Goal: Information Seeking & Learning: Learn about a topic

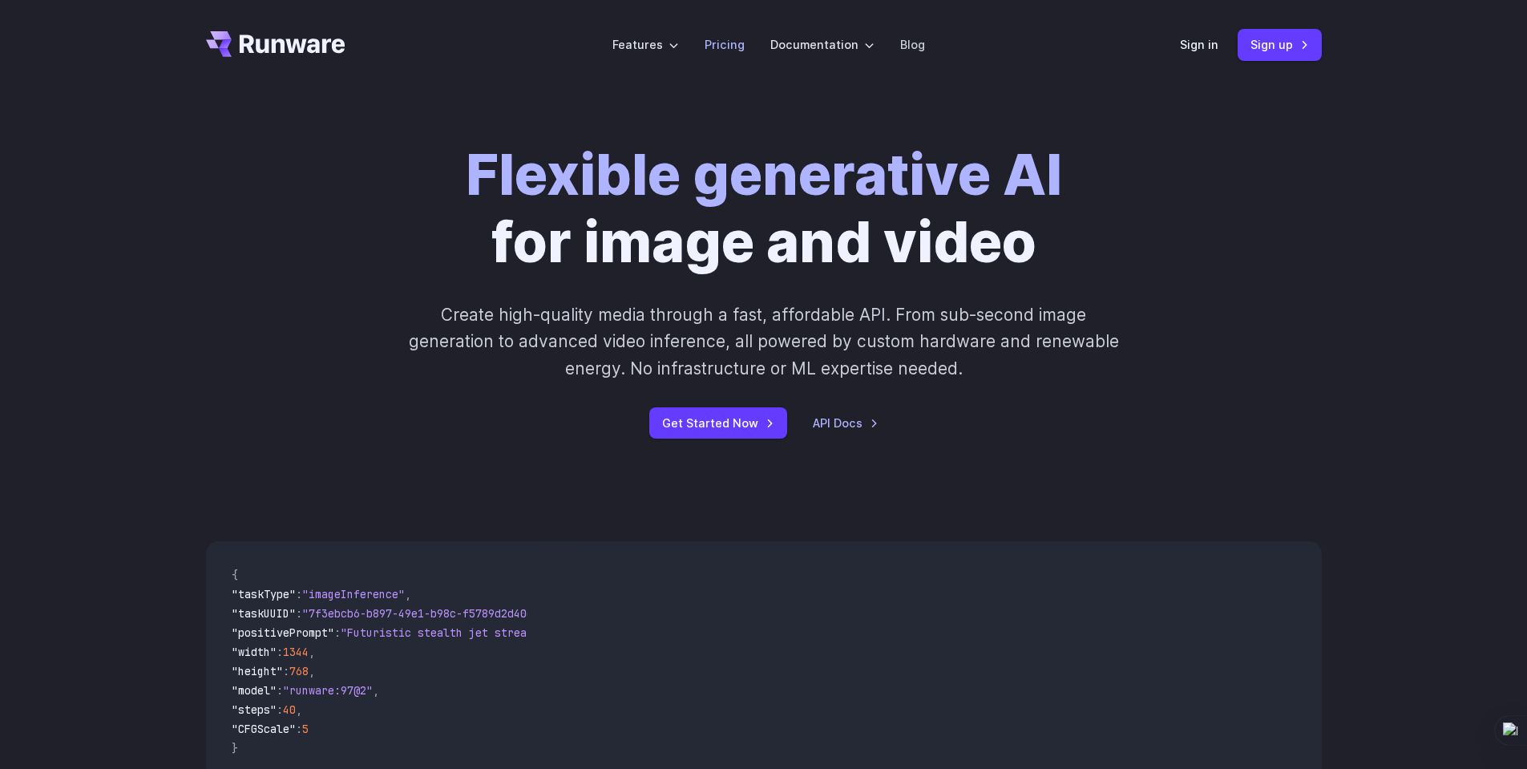
click at [729, 39] on link "Pricing" at bounding box center [725, 44] width 40 height 18
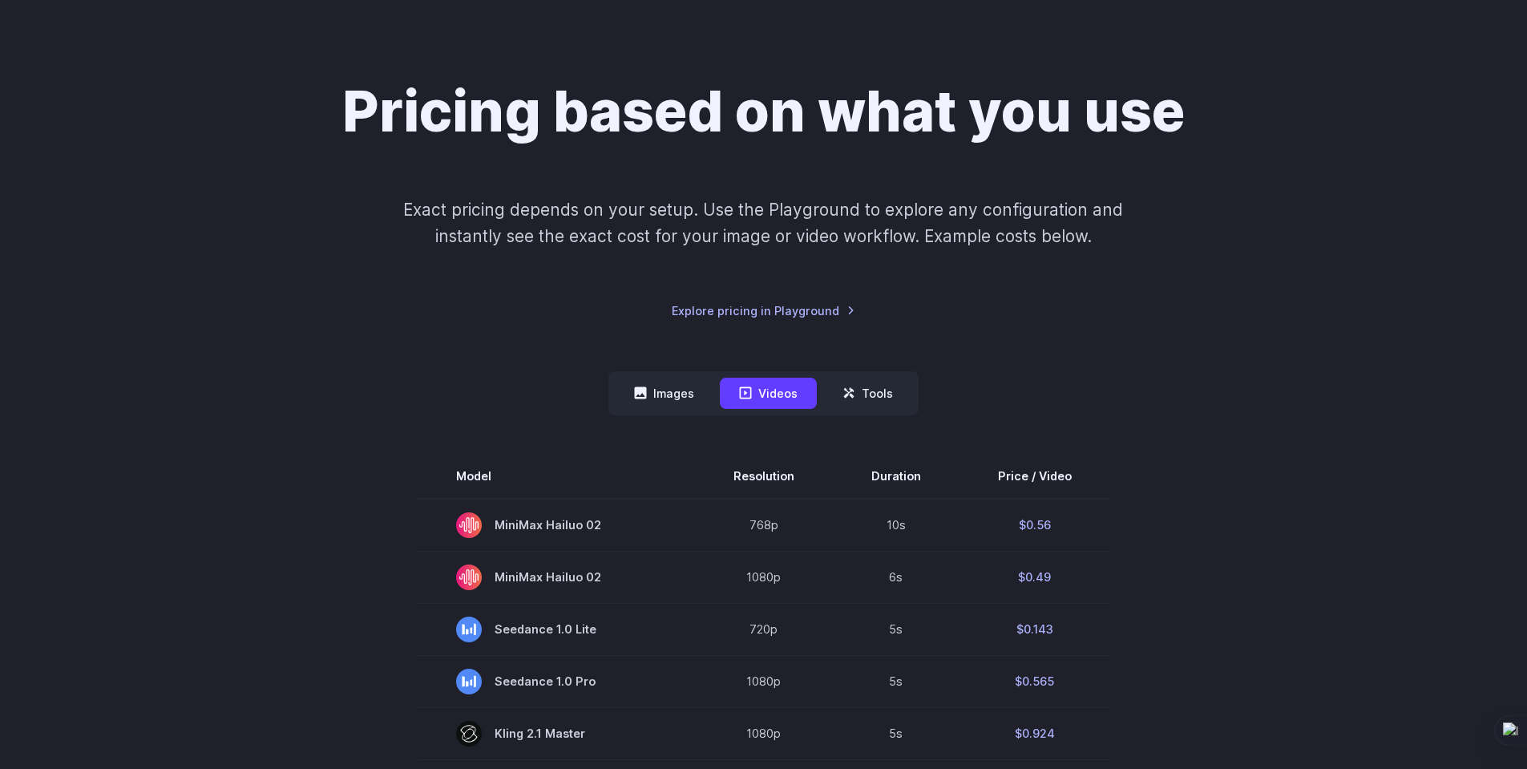
scroll to position [401, 0]
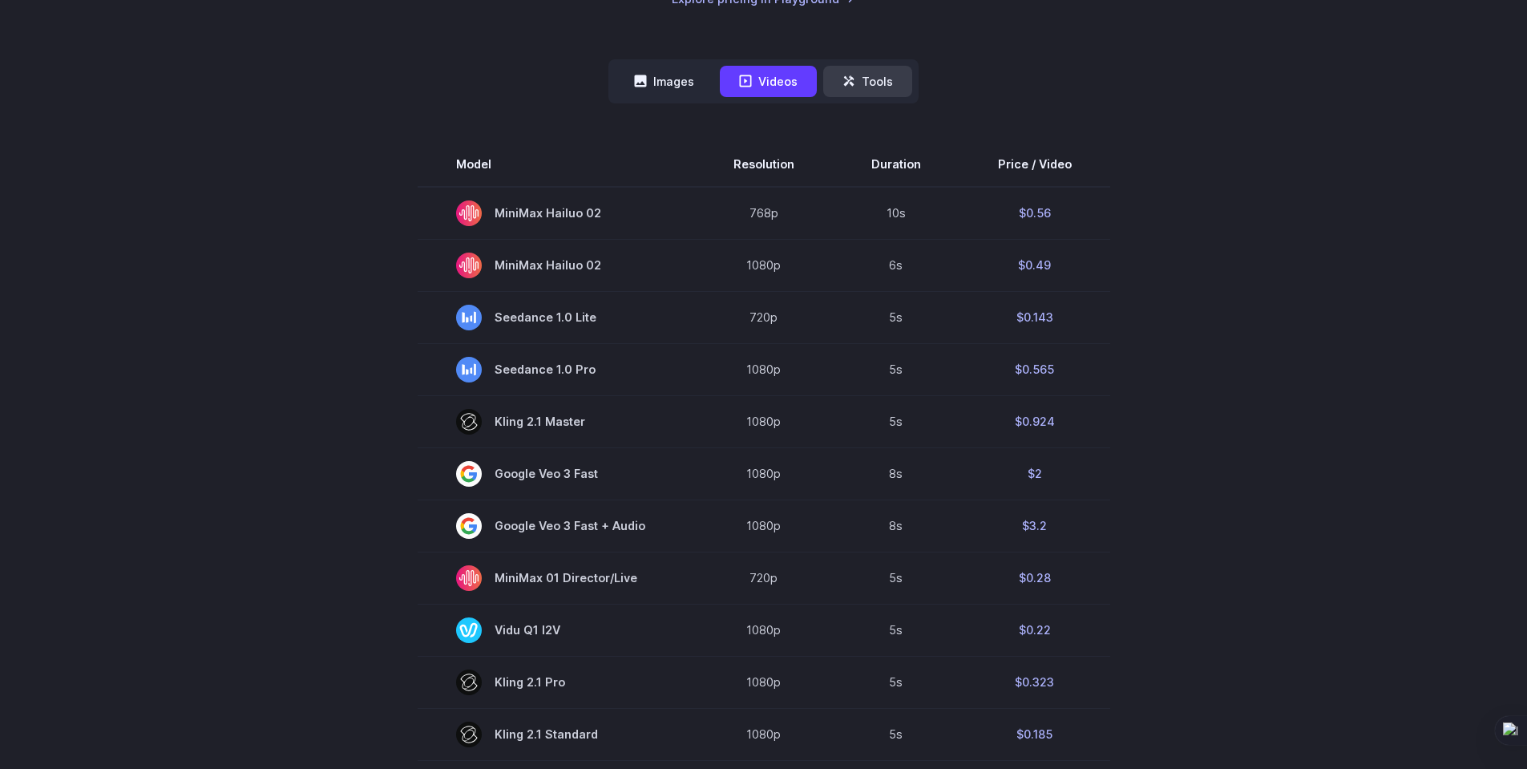
click at [872, 76] on button "Tools" at bounding box center [867, 81] width 89 height 31
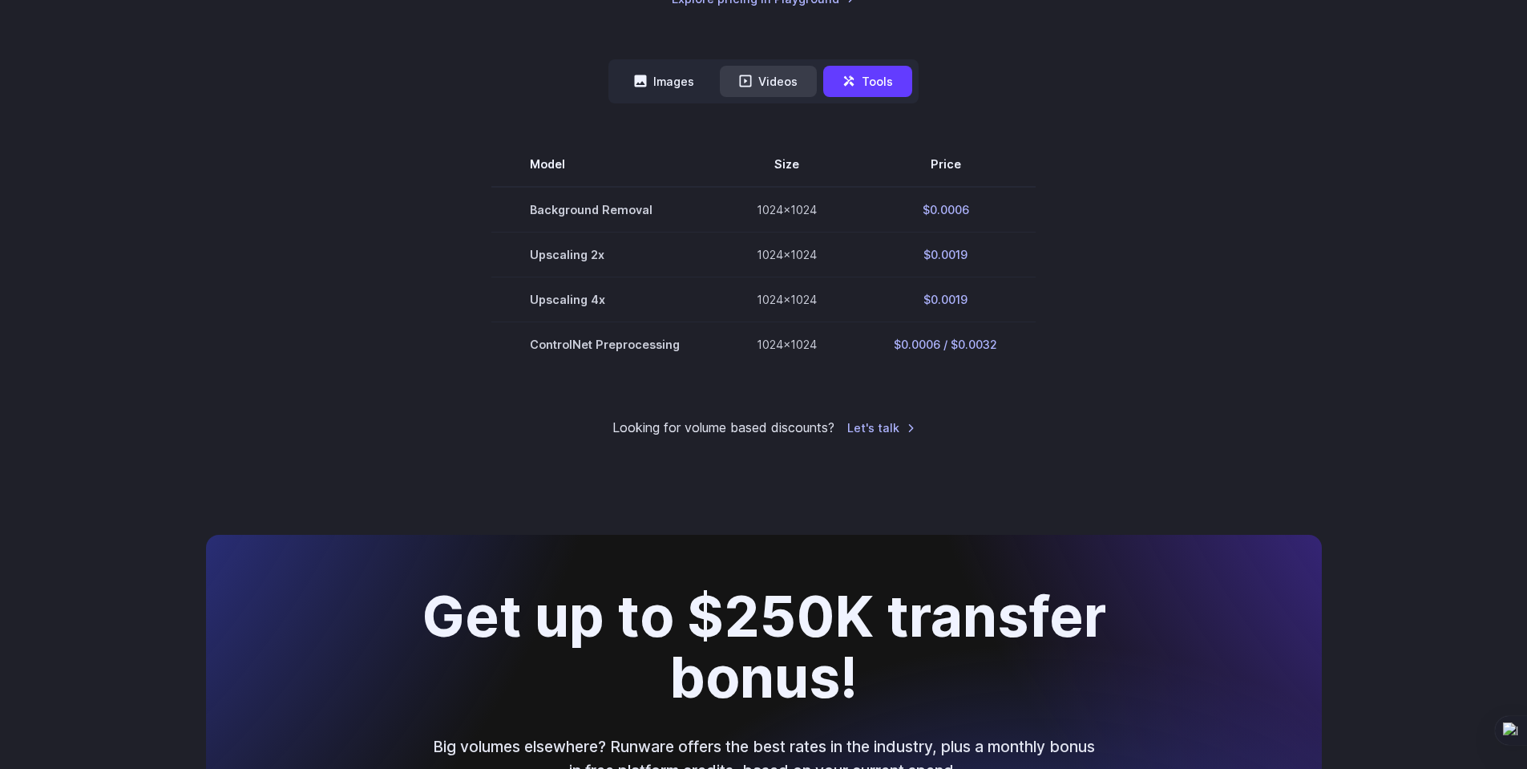
click at [734, 80] on button "Videos" at bounding box center [768, 81] width 97 height 31
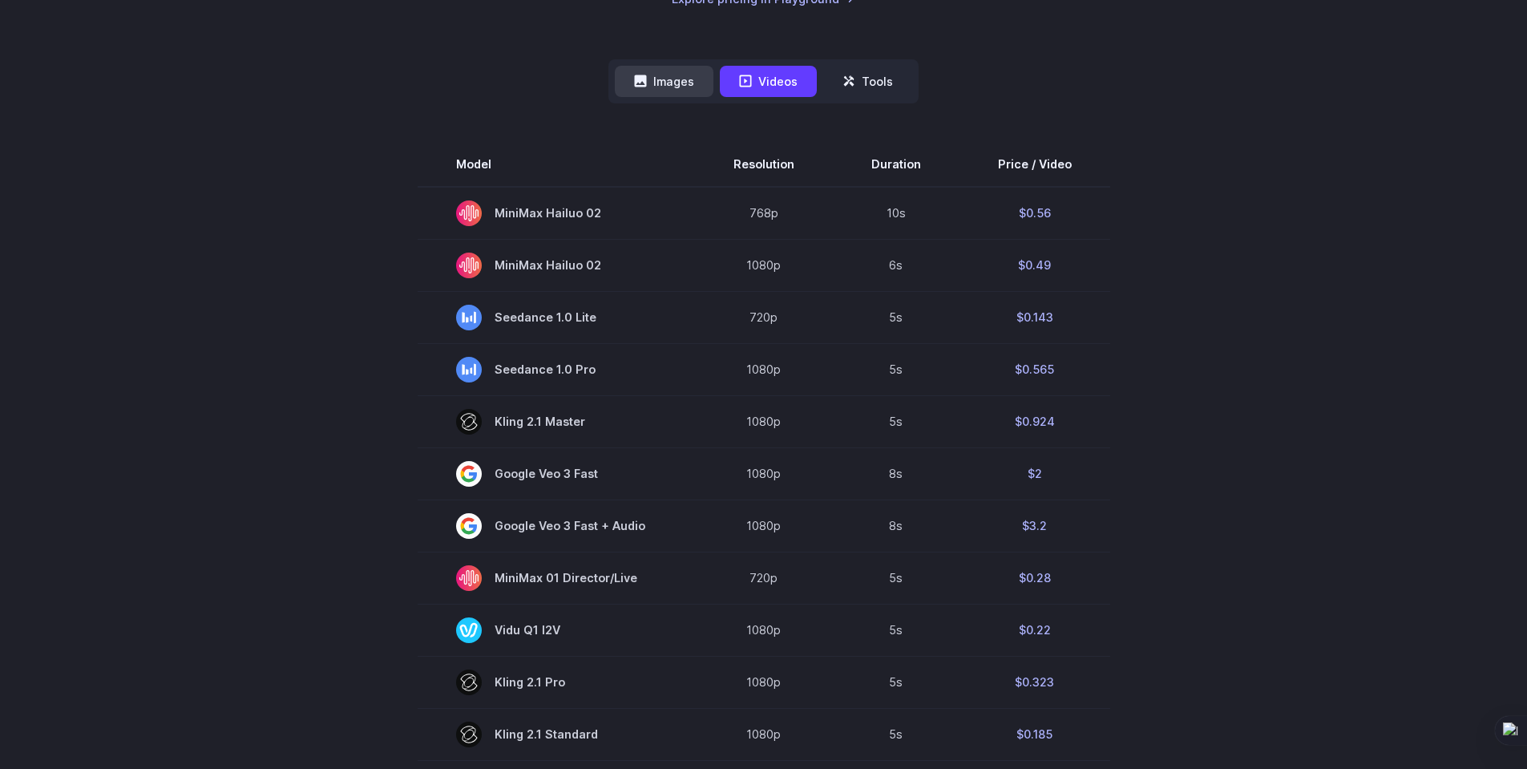
click at [672, 82] on button "Images" at bounding box center [664, 81] width 99 height 31
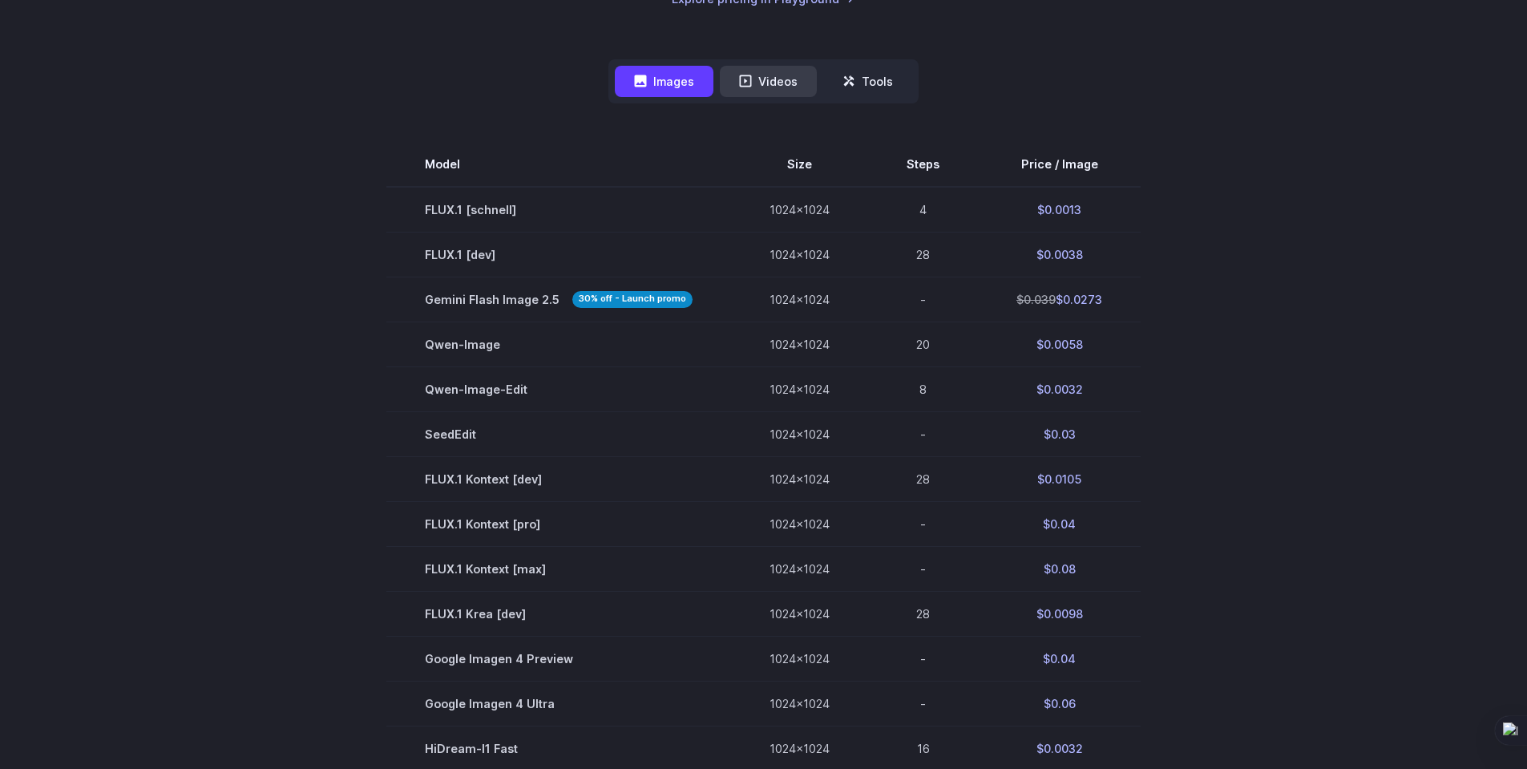
click at [787, 83] on button "Videos" at bounding box center [768, 81] width 97 height 31
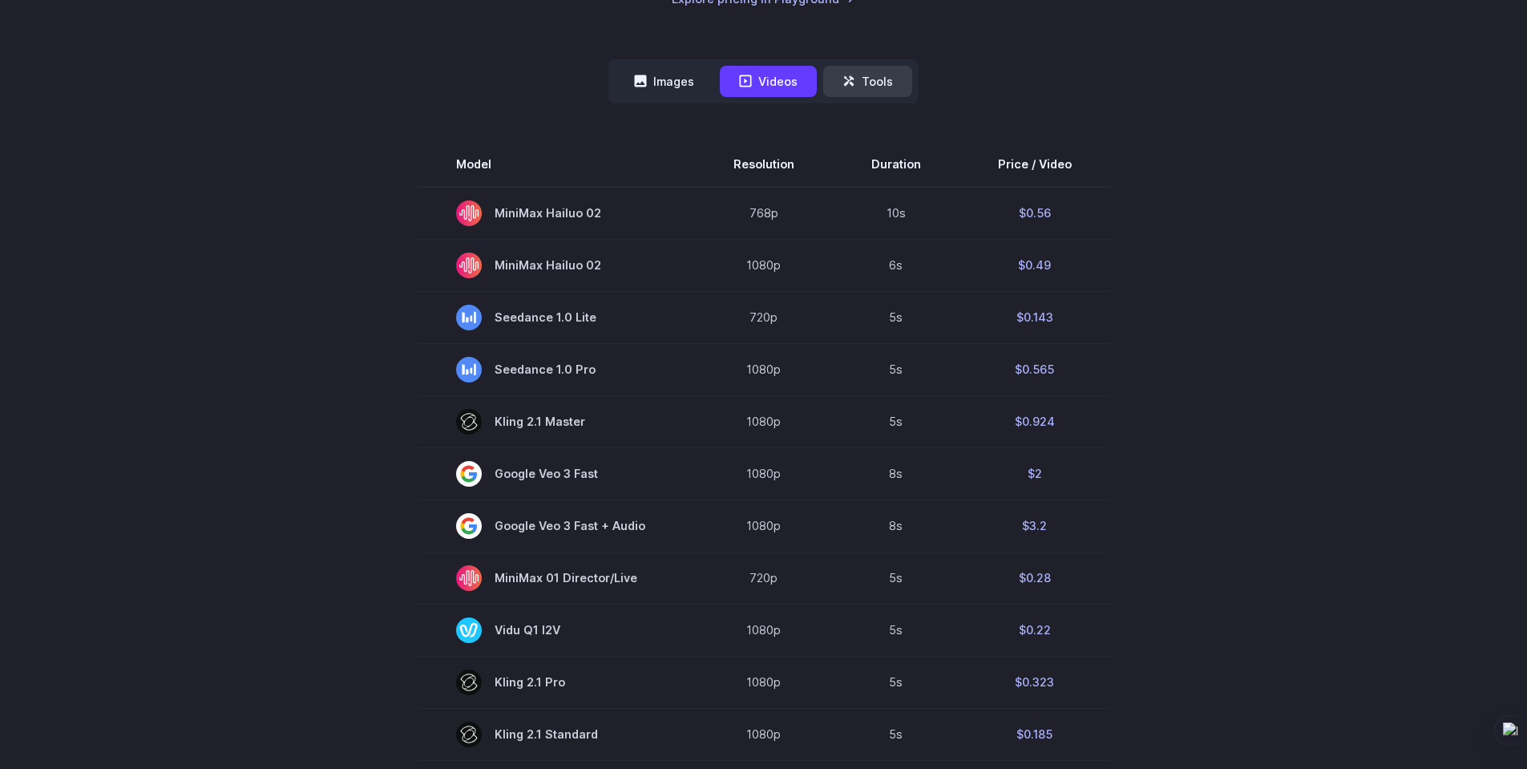
click at [865, 82] on button "Tools" at bounding box center [867, 81] width 89 height 31
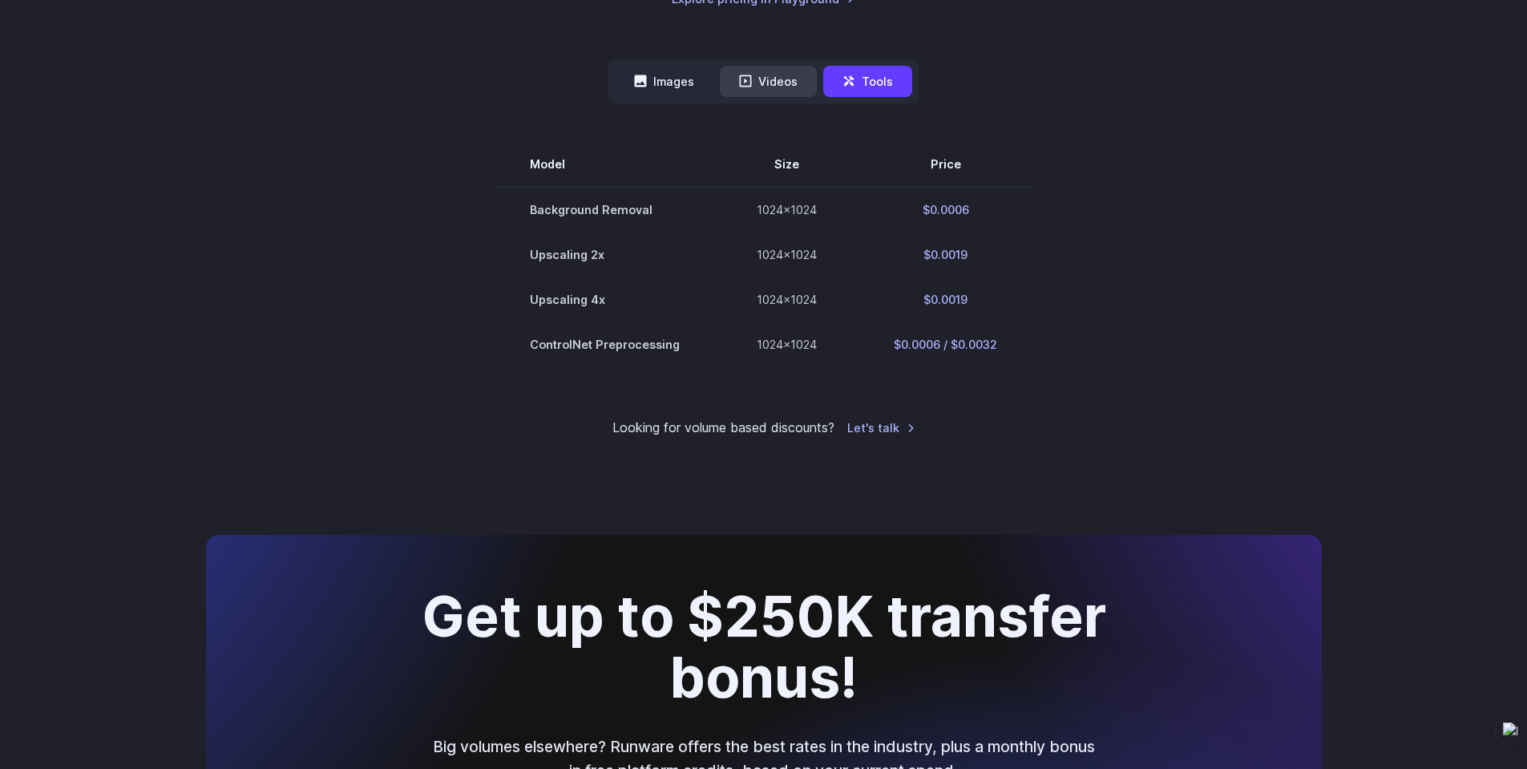
click at [774, 83] on button "Videos" at bounding box center [768, 81] width 97 height 31
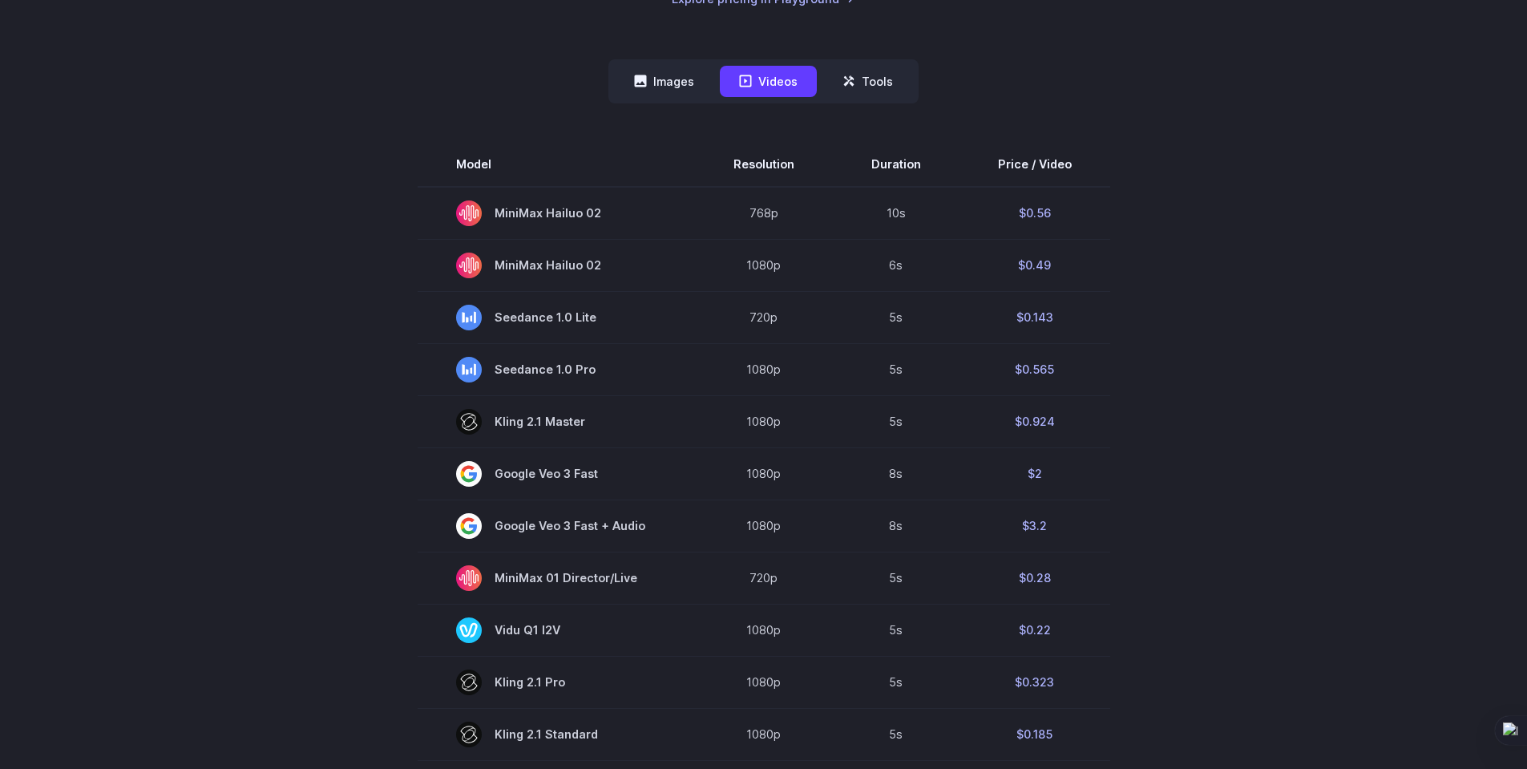
scroll to position [80, 0]
